Goal: Task Accomplishment & Management: Manage account settings

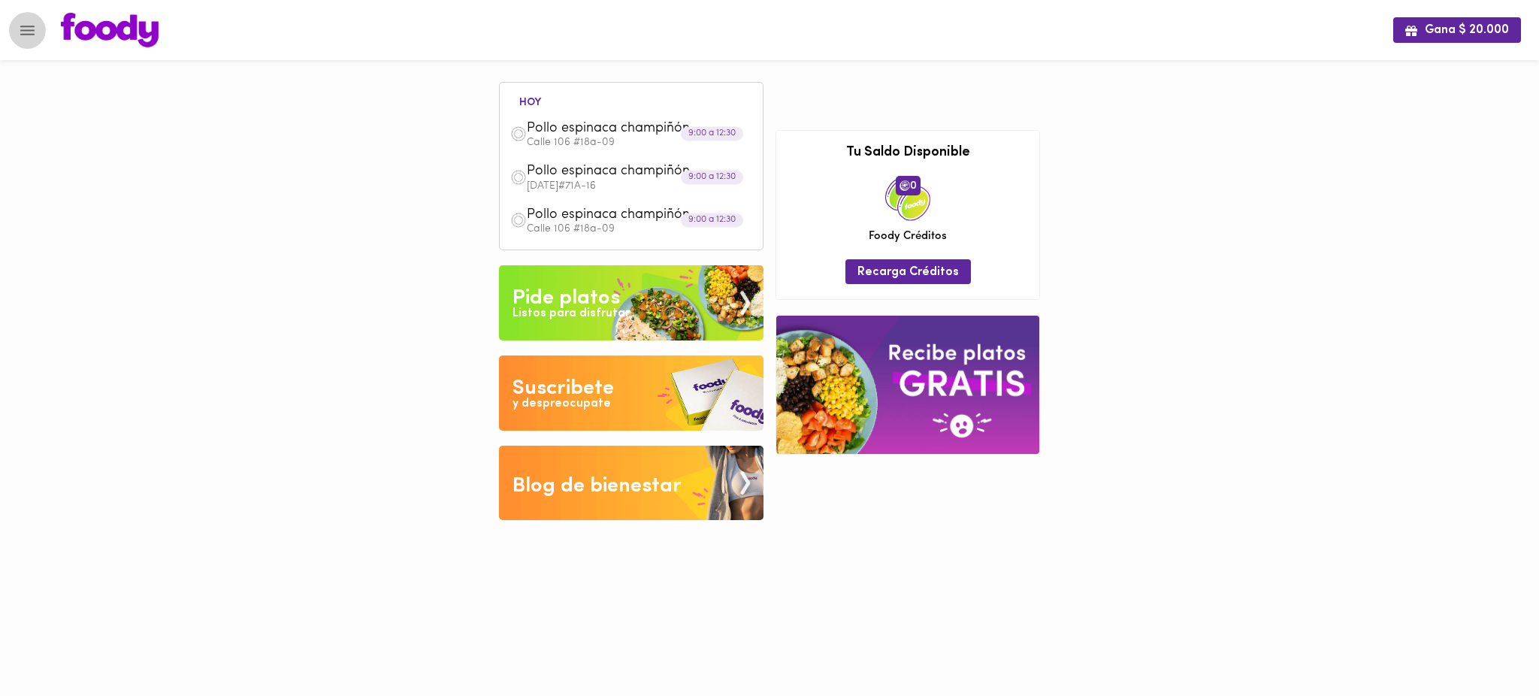
click at [31, 15] on button "Menu" at bounding box center [27, 30] width 37 height 37
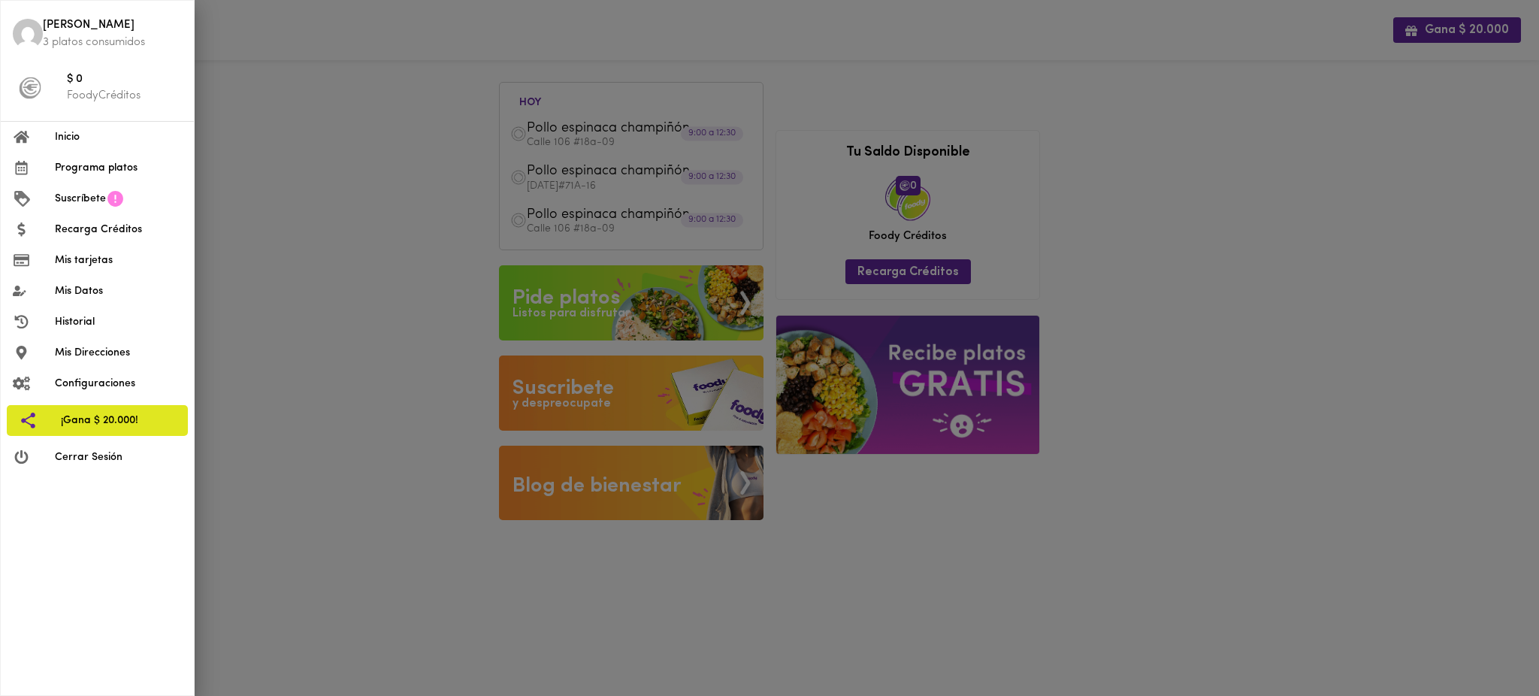
click at [390, 77] on div at bounding box center [769, 348] width 1539 height 696
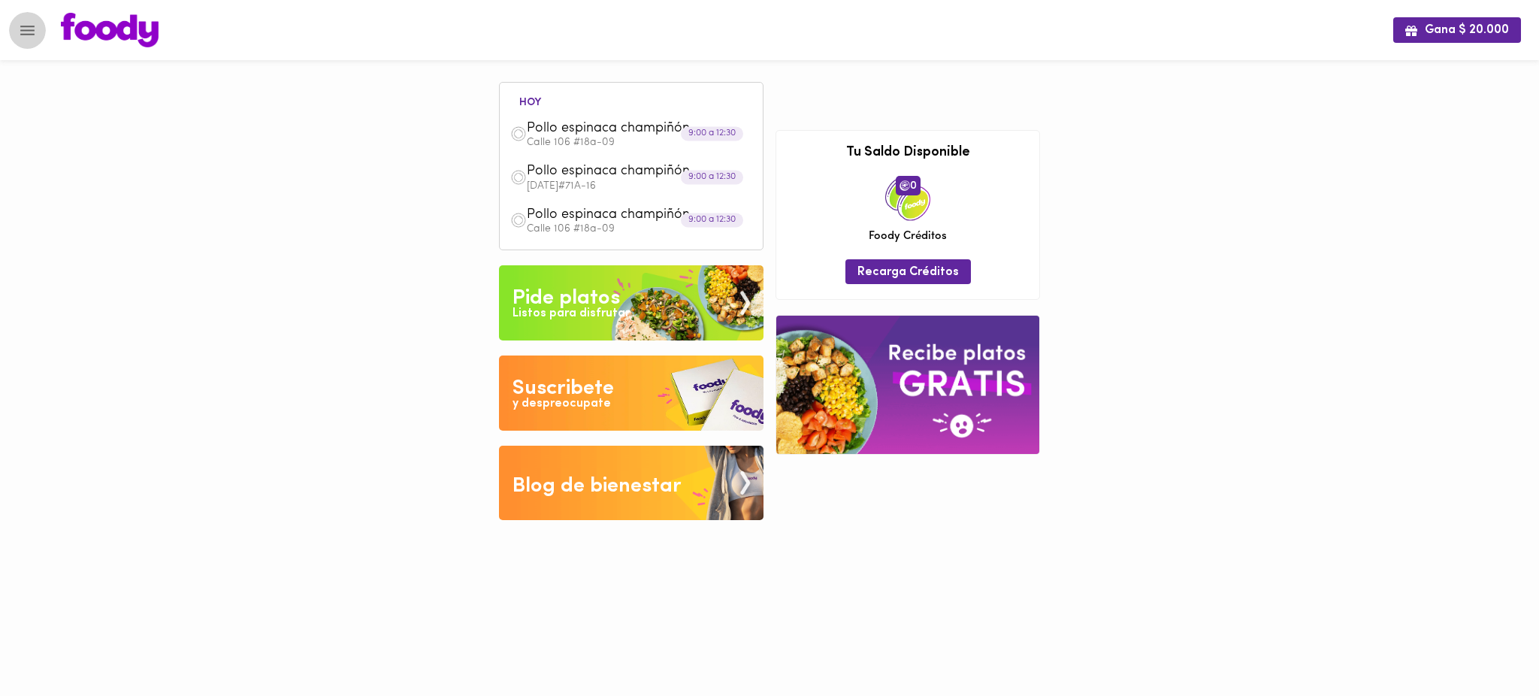
click at [29, 32] on icon "Menu" at bounding box center [27, 30] width 19 height 19
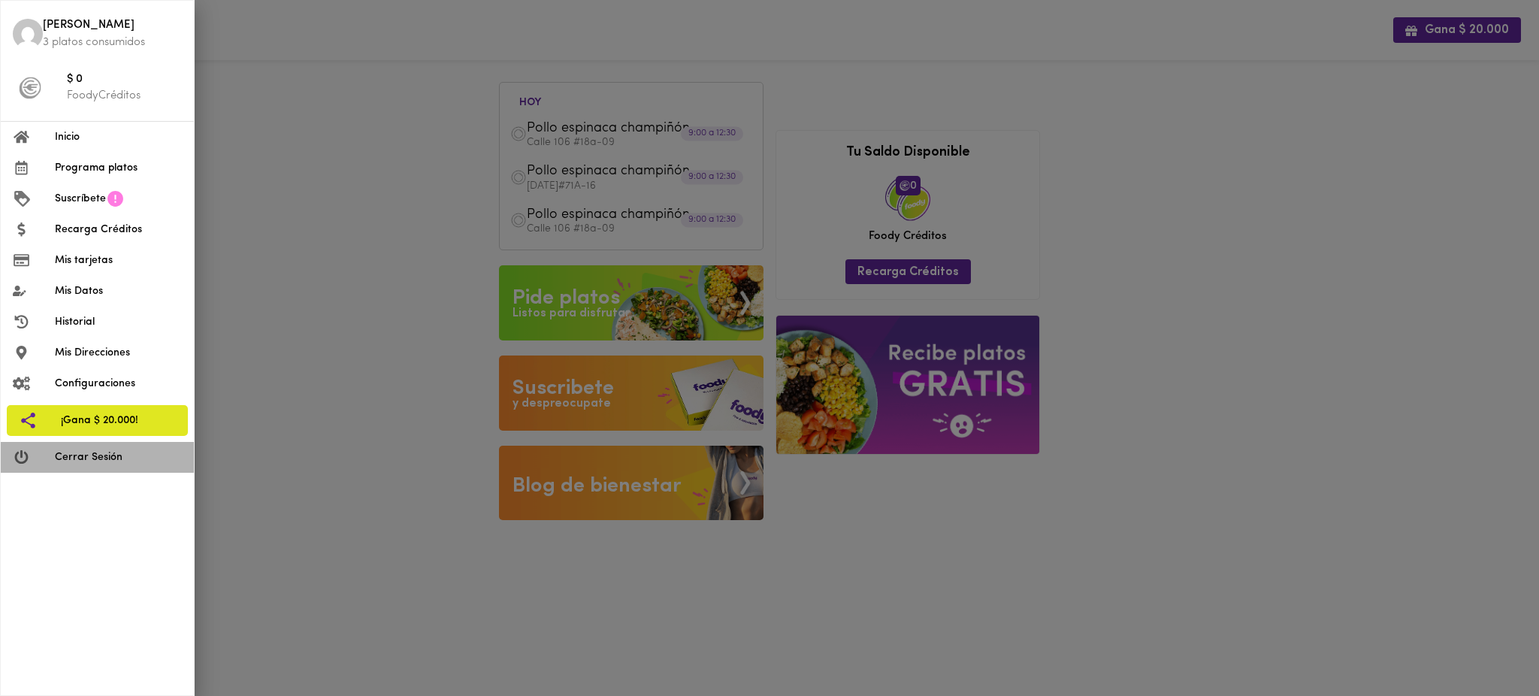
click at [88, 458] on span "Cerrar Sesión" at bounding box center [118, 457] width 127 height 16
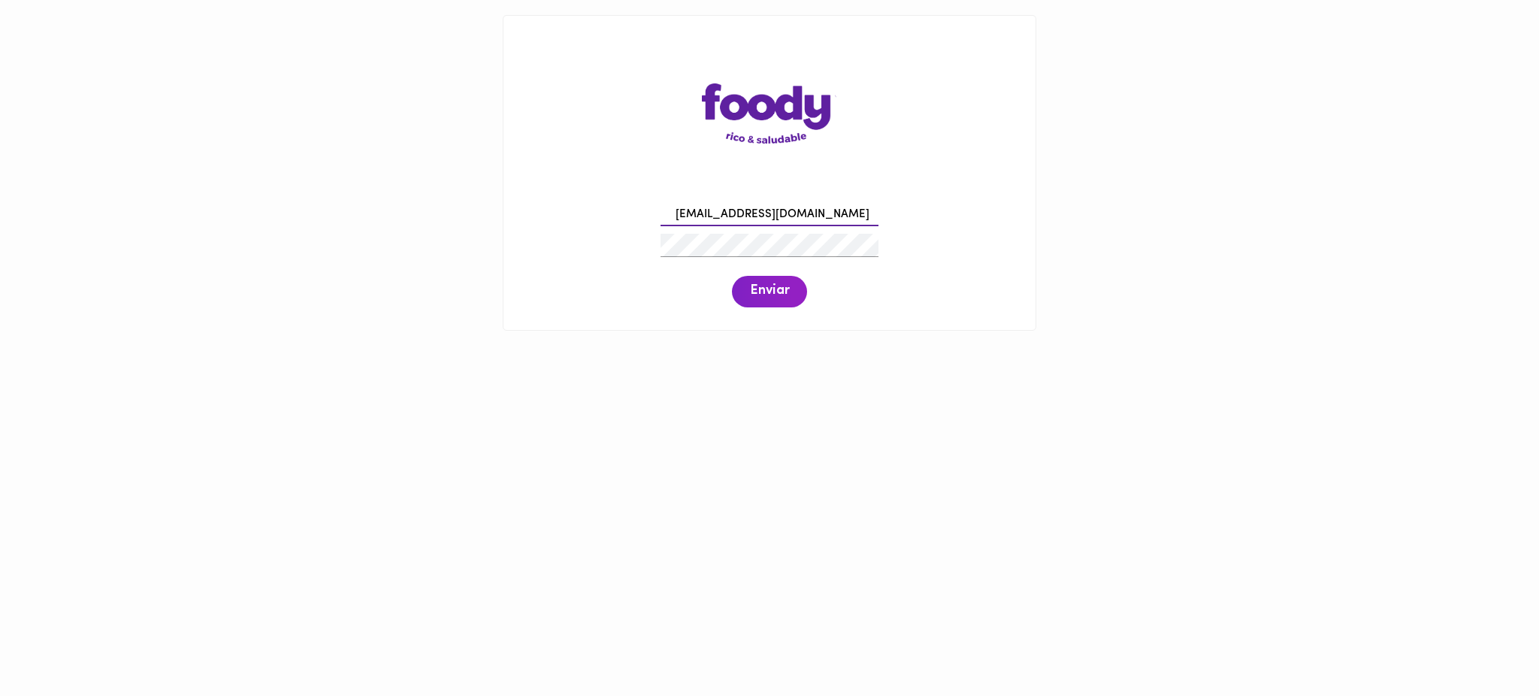
type input "mapifk00@gmail.com"
click at [760, 288] on span "Enviar" at bounding box center [769, 291] width 39 height 17
